Goal: Transaction & Acquisition: Book appointment/travel/reservation

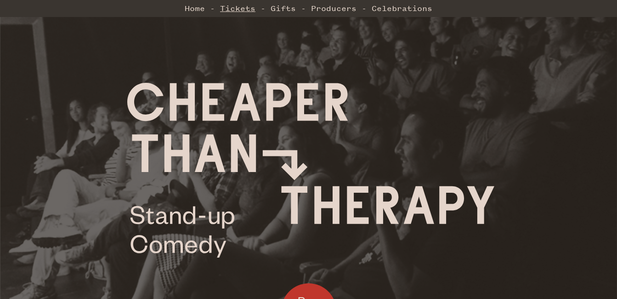
click at [242, 10] on link "Tickets" at bounding box center [237, 8] width 35 height 18
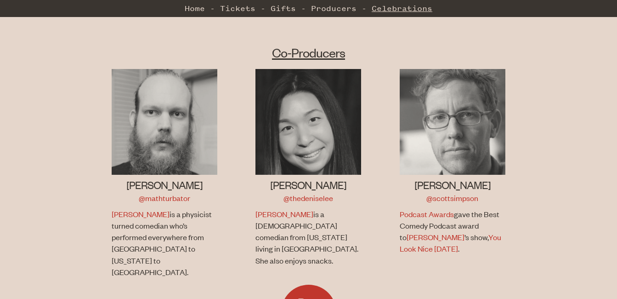
click at [410, 6] on link "Celebrations" at bounding box center [402, 8] width 61 height 18
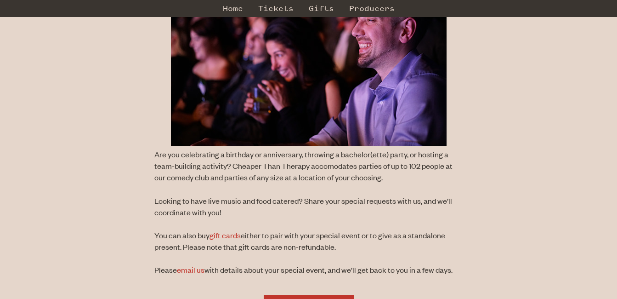
scroll to position [300, 0]
